Goal: Task Accomplishment & Management: Manage account settings

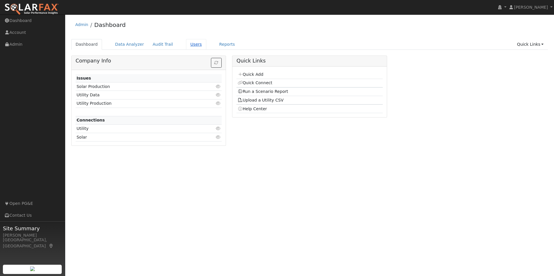
click at [186, 45] on link "Users" at bounding box center [196, 44] width 20 height 11
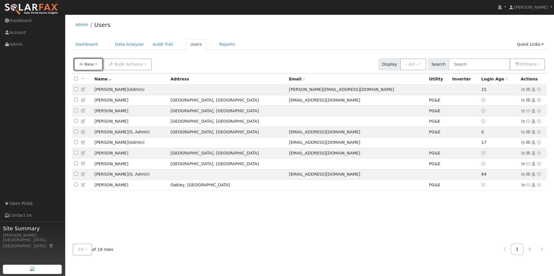
click at [87, 67] on span "New" at bounding box center [89, 64] width 10 height 5
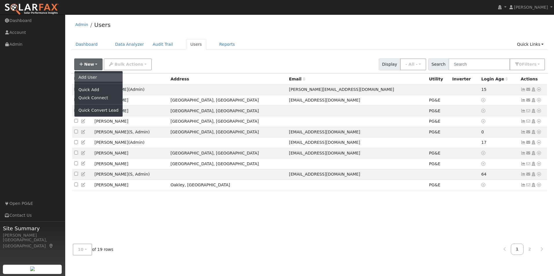
click at [90, 79] on link "Add User" at bounding box center [98, 77] width 48 height 8
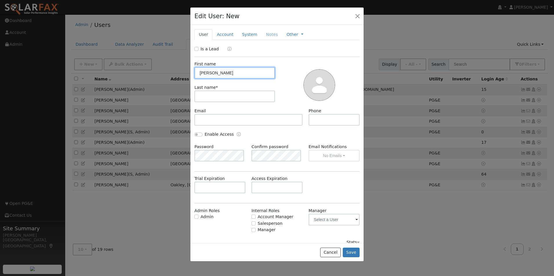
type input "Cindy"
type input "Mesa"
click at [318, 122] on input "text" at bounding box center [333, 120] width 51 height 12
click at [267, 139] on div "Enable Access" at bounding box center [276, 138] width 171 height 12
click at [356, 252] on button "Save" at bounding box center [351, 253] width 17 height 10
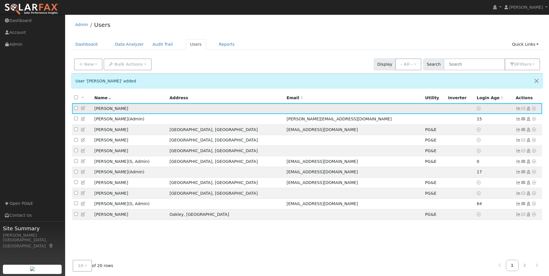
click at [534, 110] on icon at bounding box center [534, 109] width 5 height 4
click at [472, 154] on link "Utility" at bounding box center [474, 152] width 40 height 8
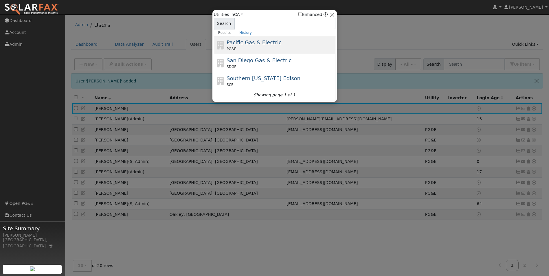
click at [254, 43] on span "Pacific Gas & Electric" at bounding box center [254, 42] width 55 height 6
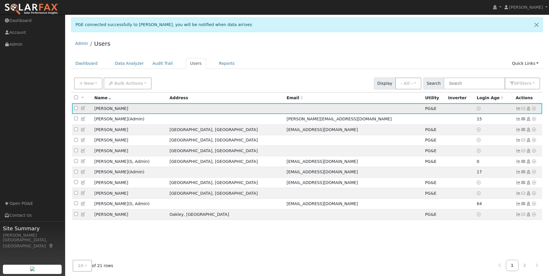
click at [519, 110] on icon at bounding box center [518, 109] width 5 height 4
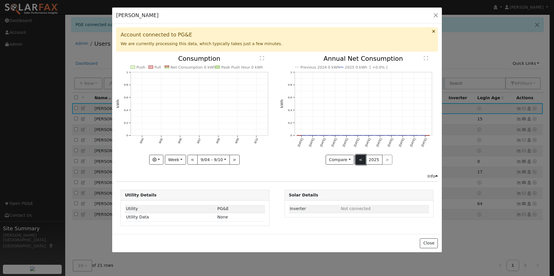
click at [360, 156] on button "<" at bounding box center [360, 160] width 10 height 10
click at [362, 159] on button "<" at bounding box center [360, 160] width 10 height 10
click at [384, 162] on button ">" at bounding box center [387, 160] width 10 height 10
click at [386, 160] on button ">" at bounding box center [387, 160] width 10 height 10
click at [177, 164] on button "Week" at bounding box center [175, 160] width 21 height 10
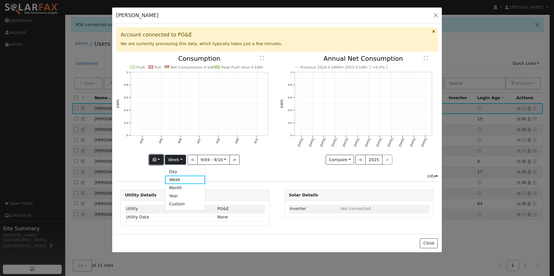
click at [158, 162] on button "button" at bounding box center [156, 160] width 14 height 10
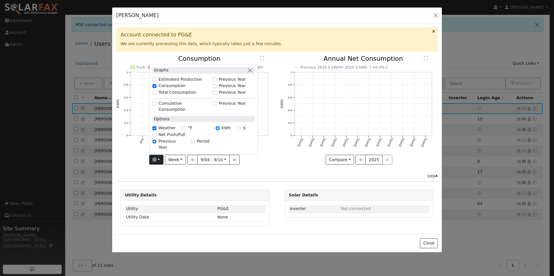
click at [286, 166] on div "Previous 2024 0 kWh 2025 0 kWh [ +0.0% ] Sep '24 Oct '24 Nov '24 Dec '24 Jan '2…" at bounding box center [359, 115] width 164 height 118
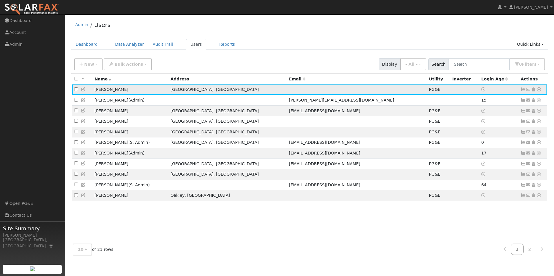
click at [523, 91] on icon at bounding box center [523, 89] width 5 height 4
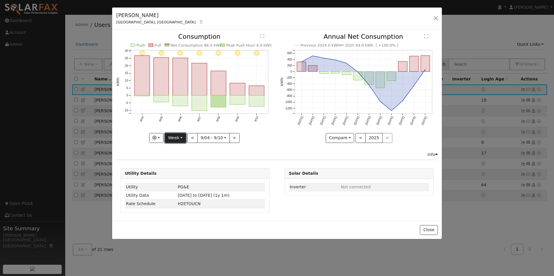
click at [184, 138] on button "Week" at bounding box center [175, 138] width 21 height 10
click at [185, 176] on link "Year" at bounding box center [185, 174] width 40 height 8
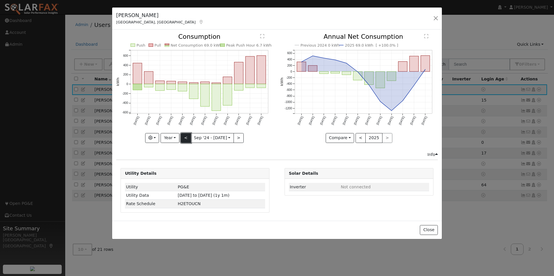
click at [187, 138] on button "<" at bounding box center [186, 138] width 10 height 10
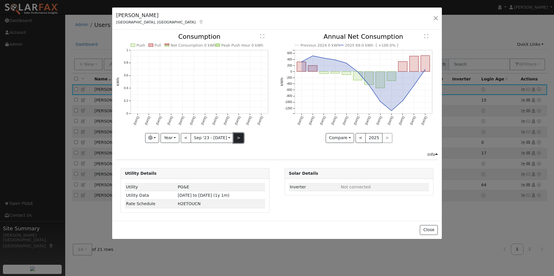
click at [240, 141] on button ">" at bounding box center [238, 138] width 10 height 10
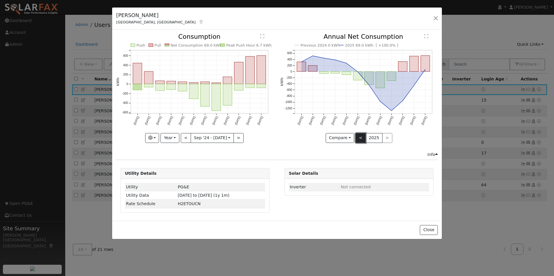
click at [359, 139] on button "<" at bounding box center [360, 138] width 10 height 10
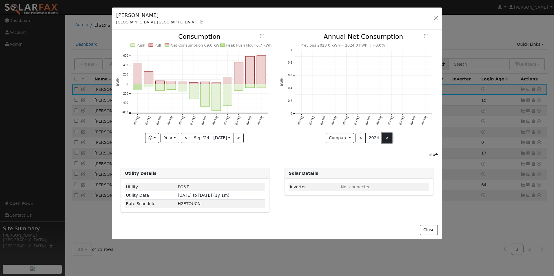
click at [386, 136] on button ">" at bounding box center [387, 138] width 10 height 10
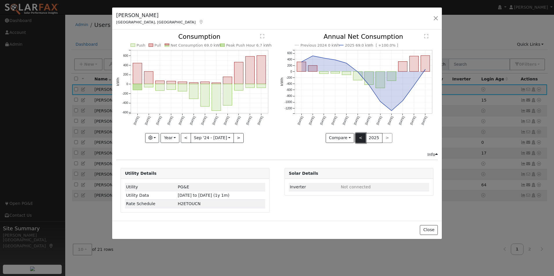
click at [362, 140] on button "<" at bounding box center [360, 138] width 10 height 10
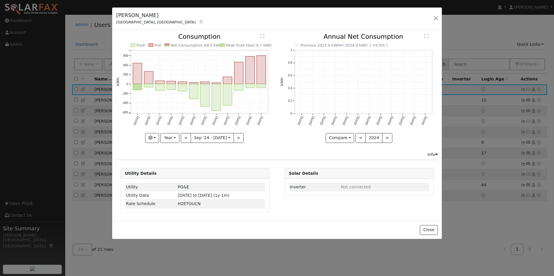
click at [375, 80] on icon "Previous 2023 0 kWh 2024 0 kWh [ +0.0% ] Sep '23 Oct '23 Nov '23 Dec '23 Jan '2…" at bounding box center [359, 87] width 158 height 106
click at [187, 139] on button "<" at bounding box center [186, 138] width 10 height 10
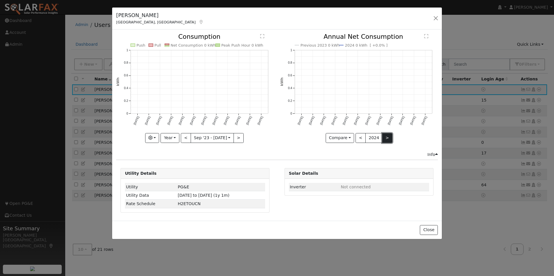
click at [382, 135] on button ">" at bounding box center [387, 138] width 10 height 10
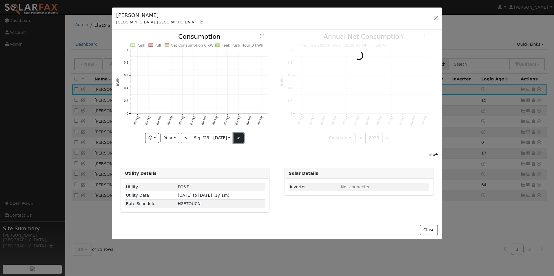
click at [238, 138] on button ">" at bounding box center [238, 138] width 10 height 10
type input "2024-09-01"
